Goal: Find specific fact: Find specific fact

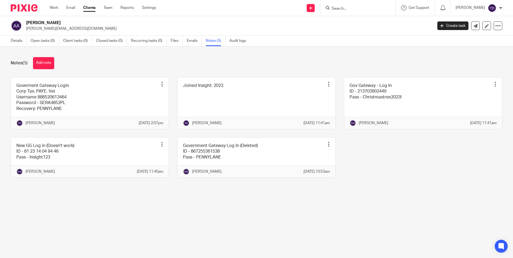
click at [343, 7] on input "Search" at bounding box center [355, 8] width 48 height 5
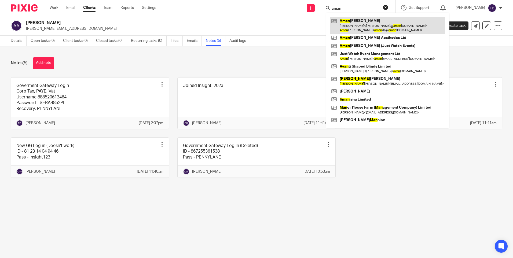
type input "aman"
click at [354, 26] on link at bounding box center [387, 25] width 115 height 17
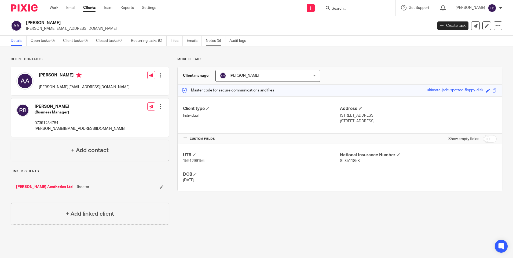
click at [208, 38] on link "Notes (5)" at bounding box center [216, 41] width 20 height 10
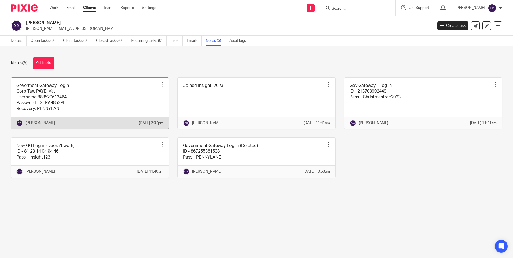
click at [83, 99] on link at bounding box center [90, 104] width 158 height 52
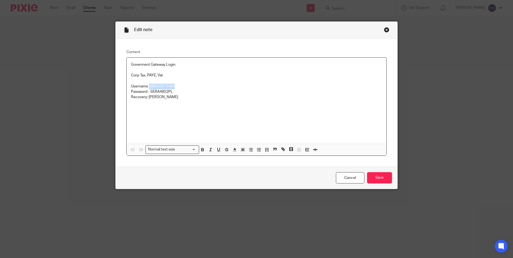
drag, startPoint x: 148, startPoint y: 85, endPoint x: 177, endPoint y: 85, distance: 28.7
click at [177, 85] on p "Username 888520613464" at bounding box center [256, 86] width 251 height 5
copy p "888520613464"
drag, startPoint x: 148, startPoint y: 92, endPoint x: 175, endPoint y: 93, distance: 26.9
click at [175, 93] on p "Password - SERA4852PL" at bounding box center [256, 91] width 251 height 5
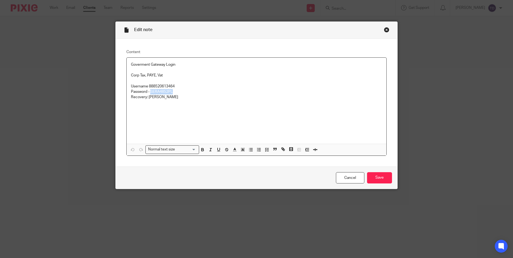
copy p "SERA4852PL"
click at [349, 180] on link "Cancel" at bounding box center [350, 178] width 28 height 12
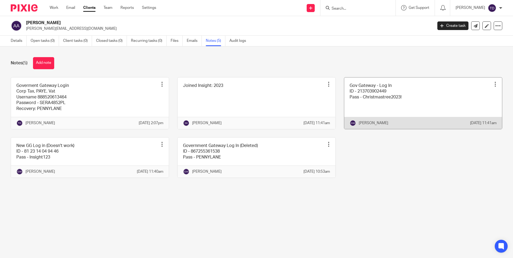
click at [367, 114] on link at bounding box center [423, 104] width 158 height 52
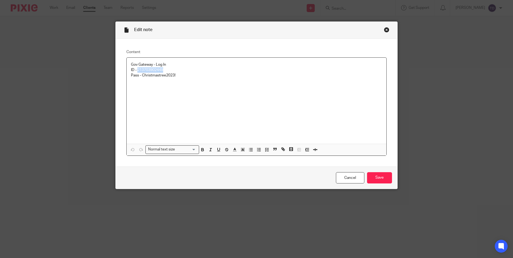
drag, startPoint x: 136, startPoint y: 70, endPoint x: 201, endPoint y: 72, distance: 65.0
click at [201, 72] on p "ID - 213703902449" at bounding box center [256, 69] width 251 height 5
copy p "213703902449"
drag, startPoint x: 140, startPoint y: 76, endPoint x: 180, endPoint y: 79, distance: 40.1
click at [180, 79] on div "Gov Gateway - Log In ID - 213703902449 Pass - Christmastree2023!" at bounding box center [257, 101] width 260 height 86
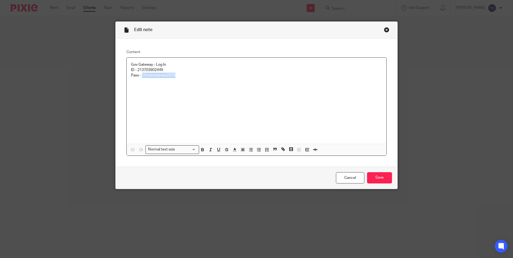
copy p "Christmastree2023!"
drag, startPoint x: 331, startPoint y: 175, endPoint x: 344, endPoint y: 177, distance: 13.3
click at [331, 175] on div "Cancel Save" at bounding box center [257, 178] width 282 height 23
click at [346, 177] on link "Cancel" at bounding box center [350, 178] width 28 height 12
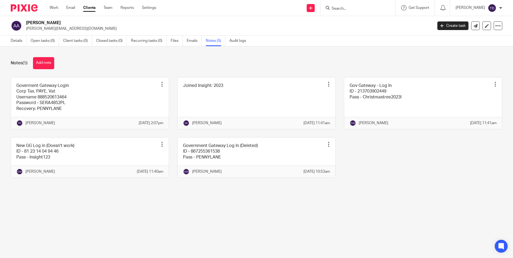
click at [349, 1] on div at bounding box center [358, 8] width 75 height 16
click at [347, 8] on input "Search" at bounding box center [355, 8] width 48 height 5
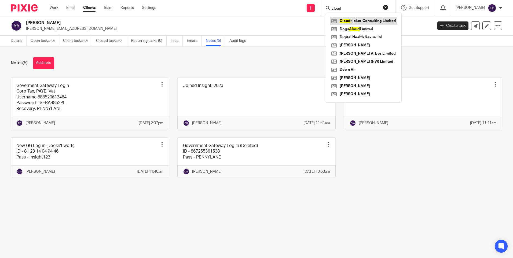
type input "cloud"
click at [348, 19] on link at bounding box center [363, 21] width 67 height 8
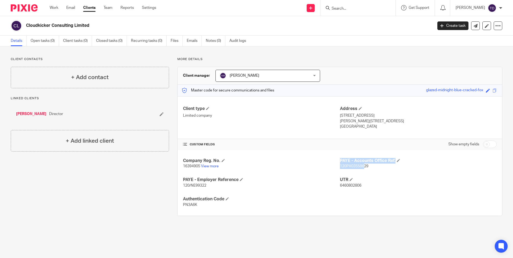
drag, startPoint x: 336, startPoint y: 166, endPoint x: 363, endPoint y: 166, distance: 26.8
click at [363, 166] on div "Company Reg. No. 16394905 View more PAYE - Accounts Office Ref. 120PX03558629 P…" at bounding box center [340, 183] width 325 height 66
drag, startPoint x: 363, startPoint y: 166, endPoint x: 363, endPoint y: 172, distance: 5.9
click at [363, 172] on div "Company Reg. No. 16394905 View more PAYE - Accounts Office Ref. 120PX03558629 P…" at bounding box center [340, 183] width 325 height 66
drag, startPoint x: 339, startPoint y: 168, endPoint x: 367, endPoint y: 169, distance: 28.2
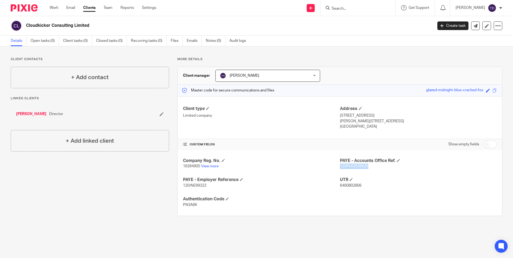
click at [367, 169] on p "120PX03558629" at bounding box center [418, 166] width 157 height 5
copy span "120PX03558629"
